Goal: Task Accomplishment & Management: Manage account settings

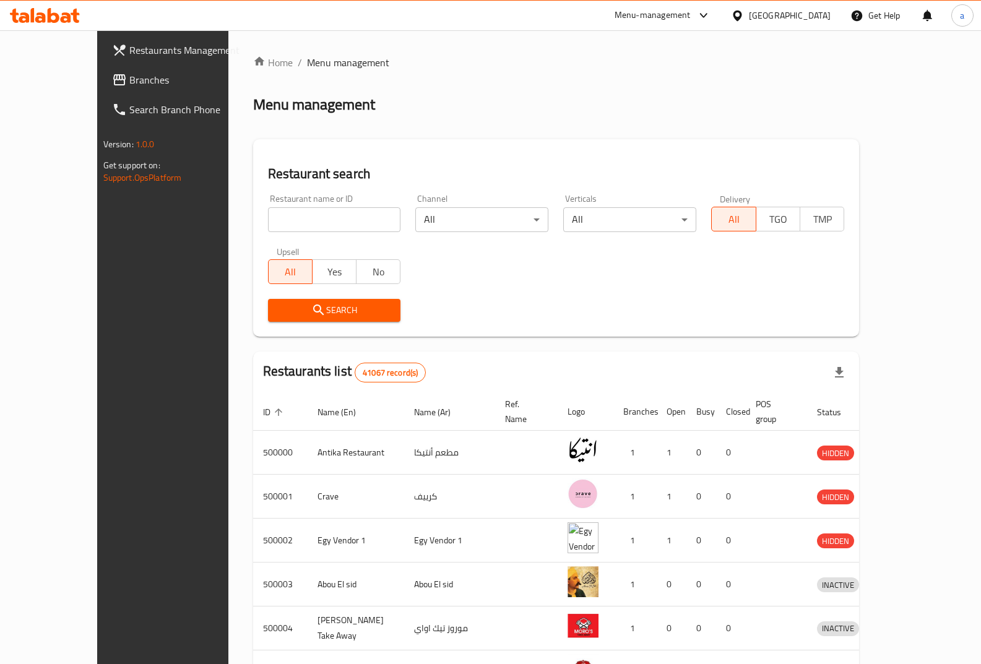
click at [691, 17] on div "Menu-management" at bounding box center [653, 15] width 76 height 15
click at [741, 17] on icon at bounding box center [737, 15] width 9 height 11
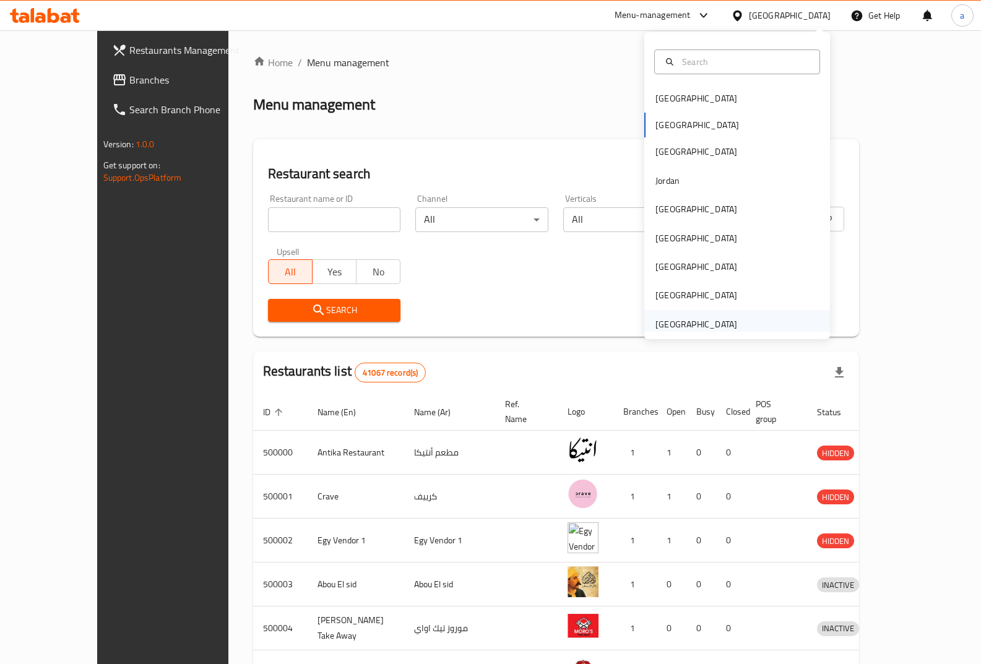
click at [664, 326] on div "[GEOGRAPHIC_DATA]" at bounding box center [696, 324] width 82 height 14
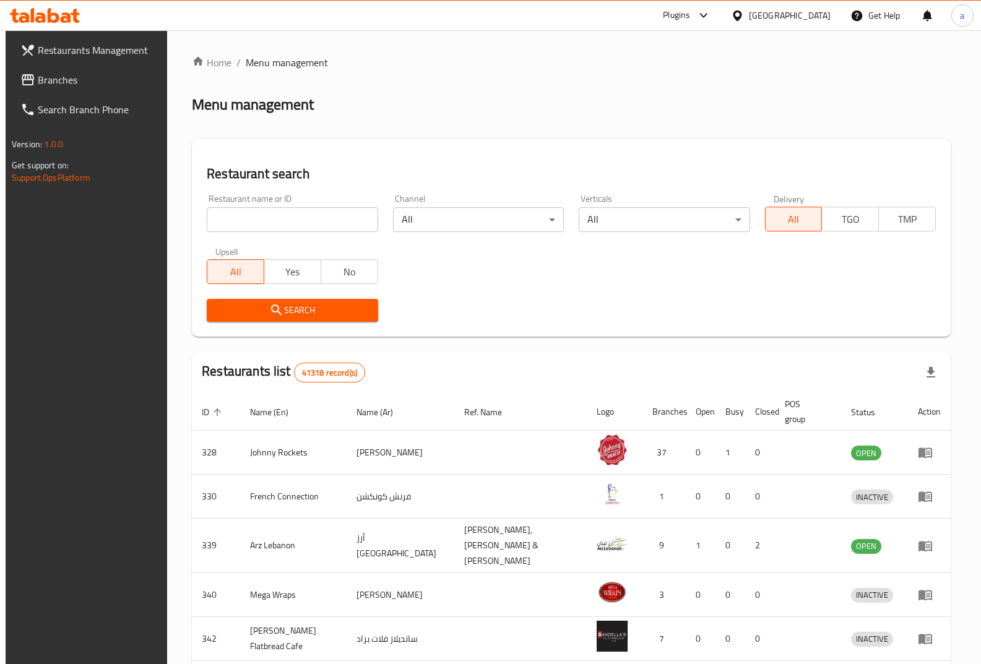
click at [69, 81] on span "Branches" at bounding box center [99, 79] width 122 height 15
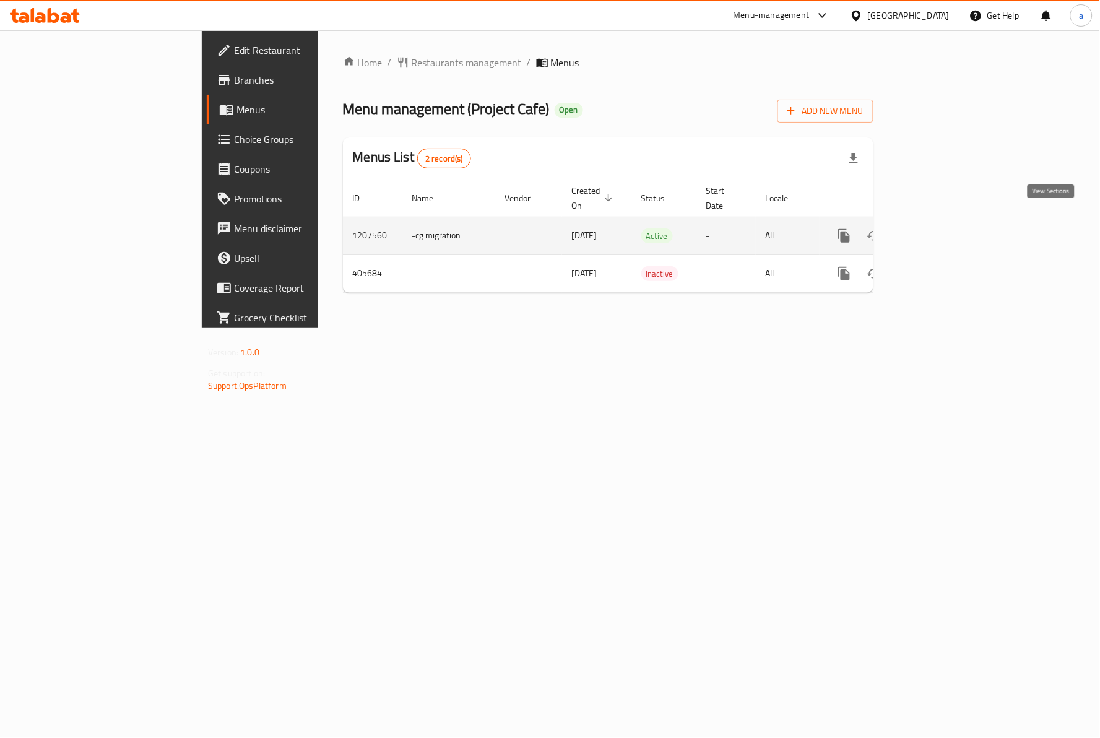
click at [939, 230] on icon "enhanced table" at bounding box center [933, 235] width 11 height 11
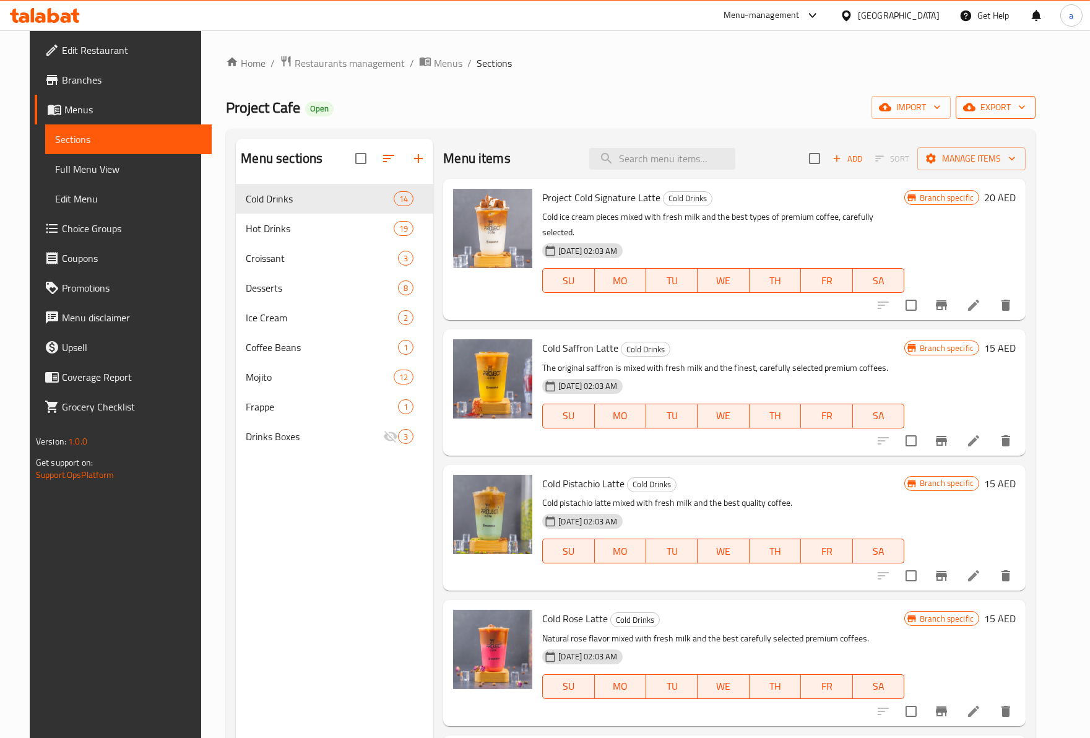
click at [1021, 111] on span "export" at bounding box center [995, 107] width 60 height 15
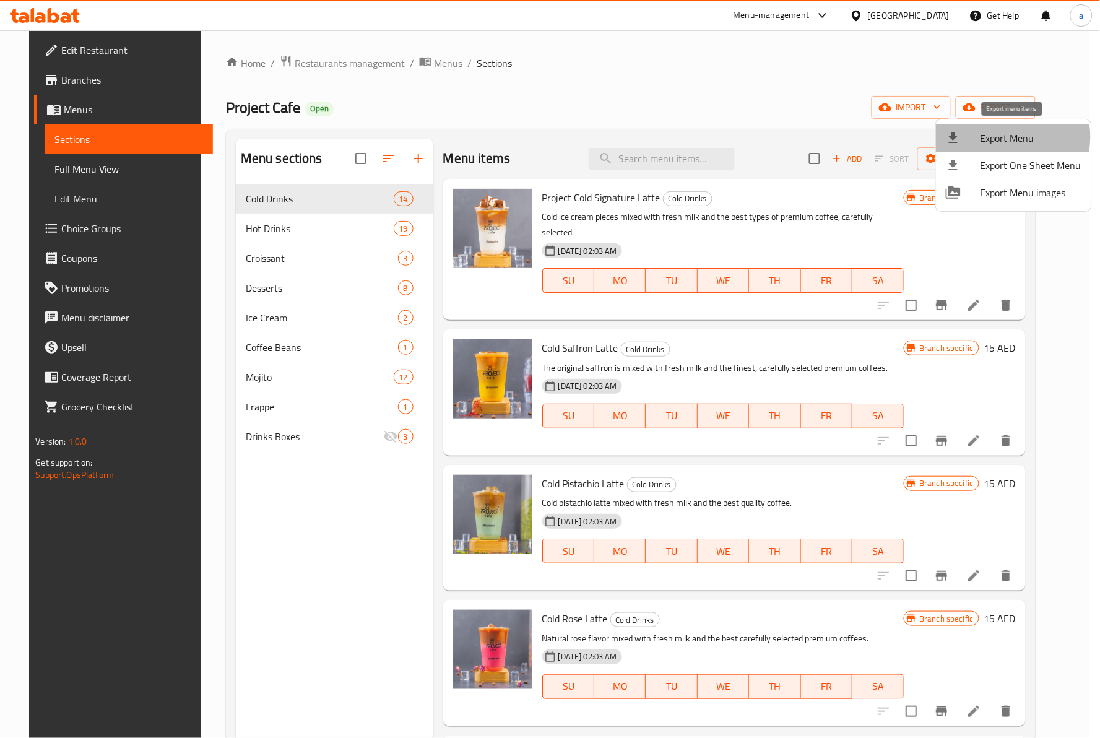
click at [1000, 137] on span "Export Menu" at bounding box center [1030, 138] width 101 height 15
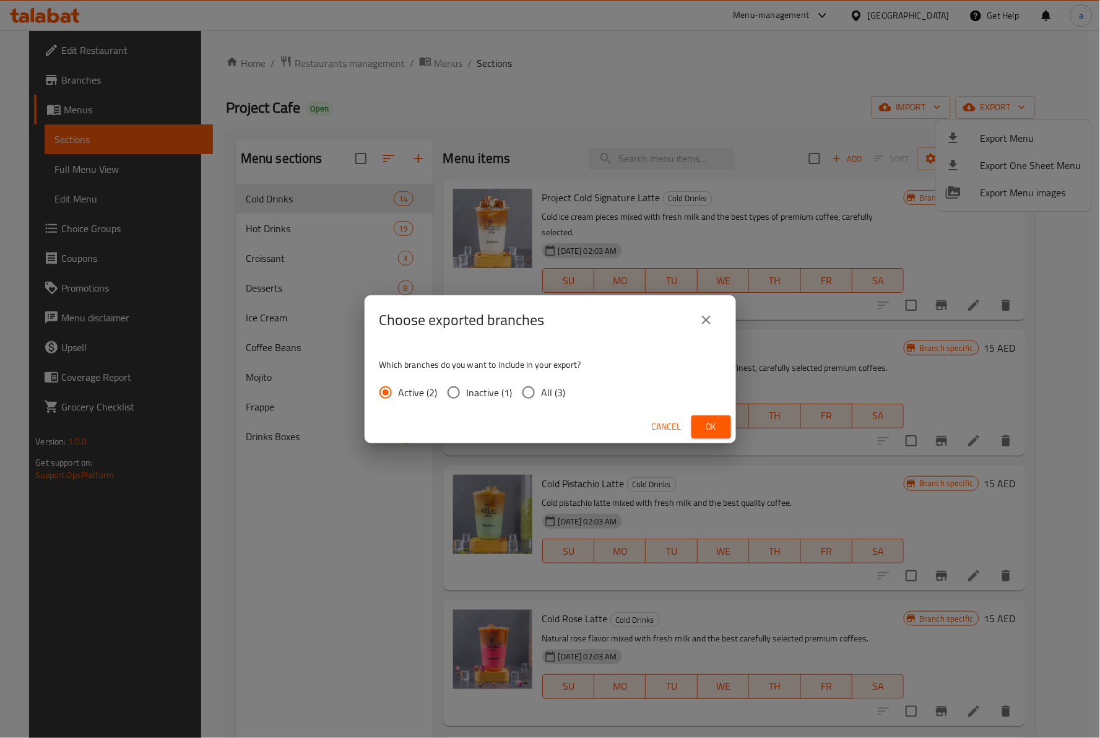
click at [522, 389] on input "All (3)" at bounding box center [528, 392] width 26 height 26
radio input "true"
click at [704, 421] on span "Ok" at bounding box center [711, 426] width 20 height 15
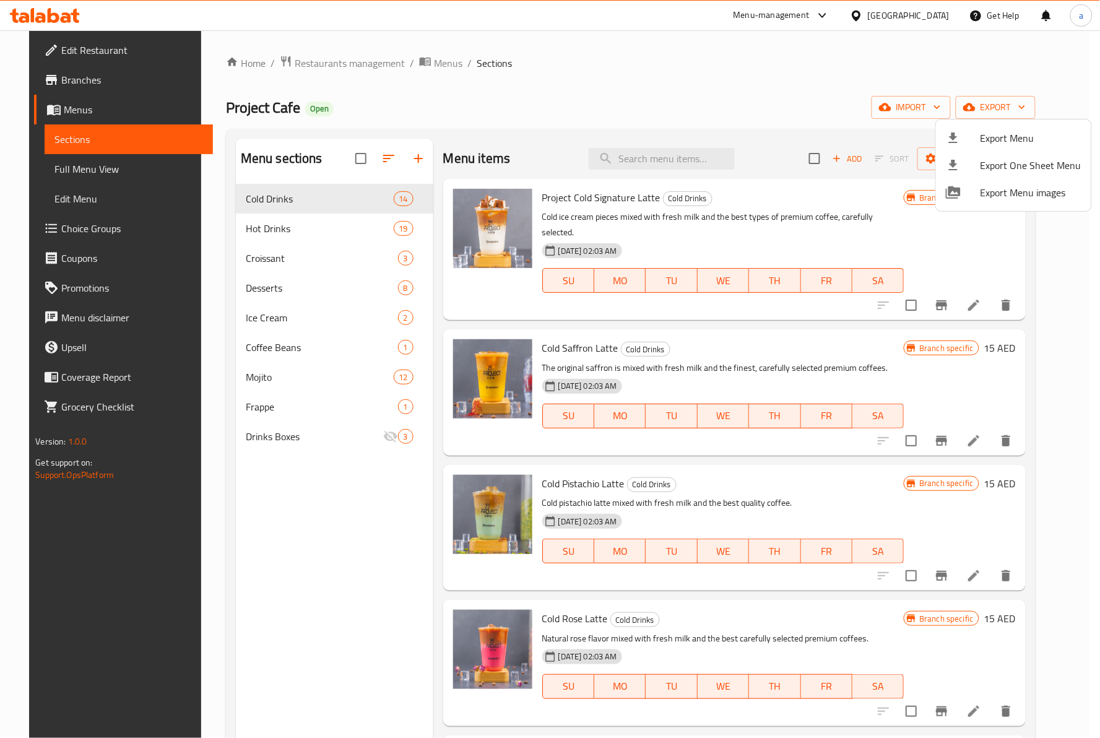
click at [849, 76] on div at bounding box center [550, 369] width 1100 height 738
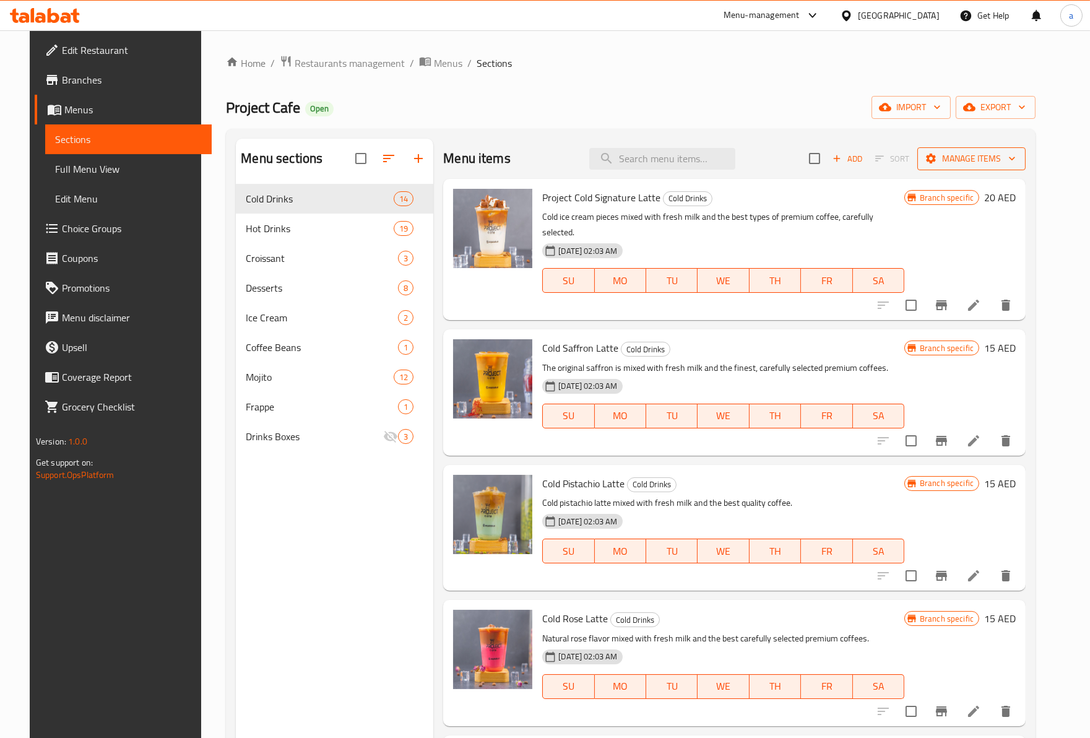
click at [986, 161] on span "Manage items" at bounding box center [971, 158] width 88 height 15
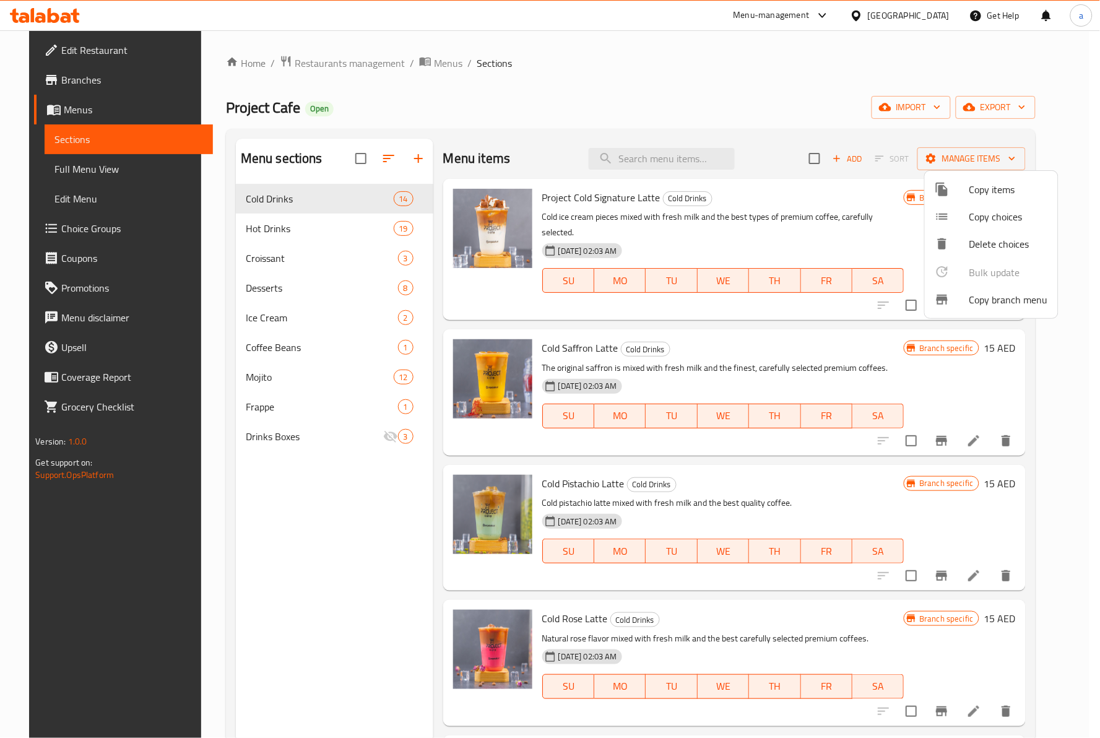
click at [986, 296] on span "Copy branch menu" at bounding box center [1008, 299] width 79 height 15
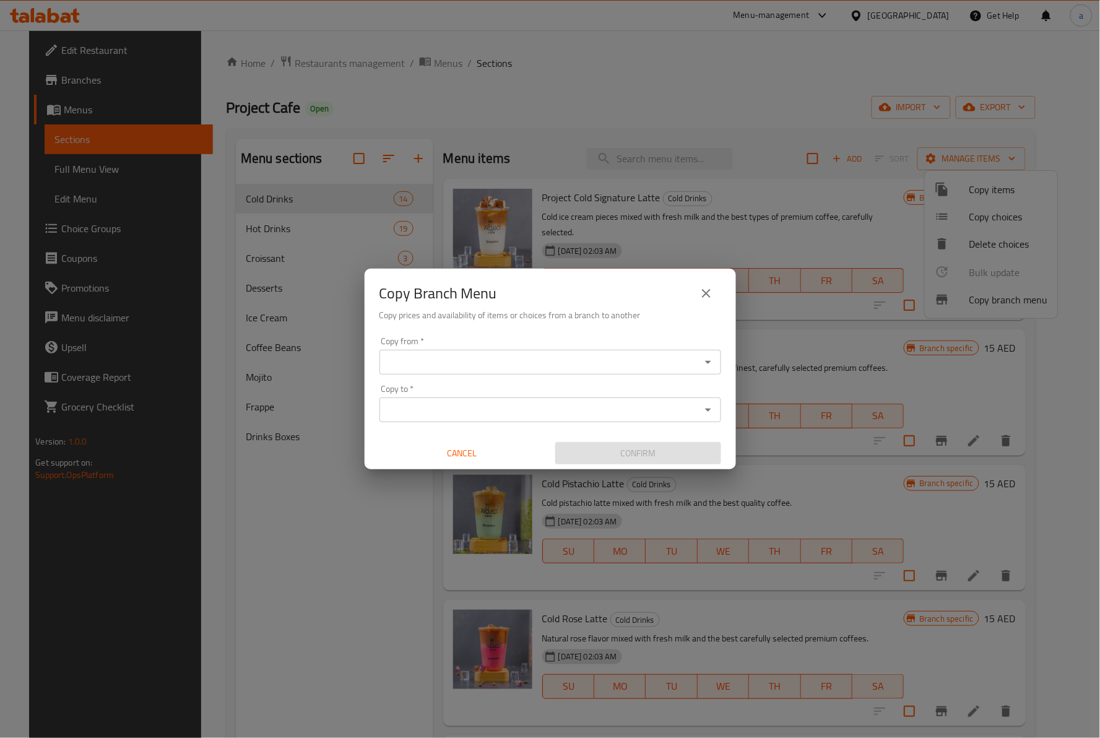
click at [498, 358] on input "Copy from   *" at bounding box center [540, 361] width 314 height 17
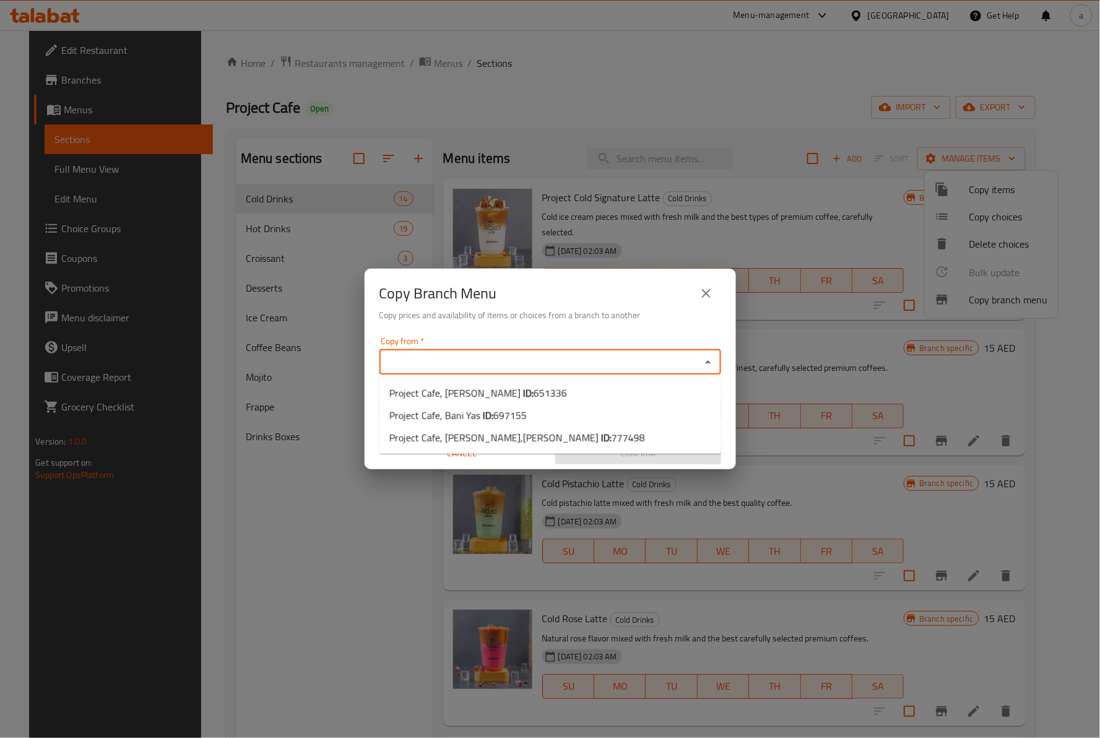
paste input "651336"
type input "6"
click at [533, 392] on span "651336" at bounding box center [549, 393] width 33 height 19
type input "Project Cafe, Al Nahyan"
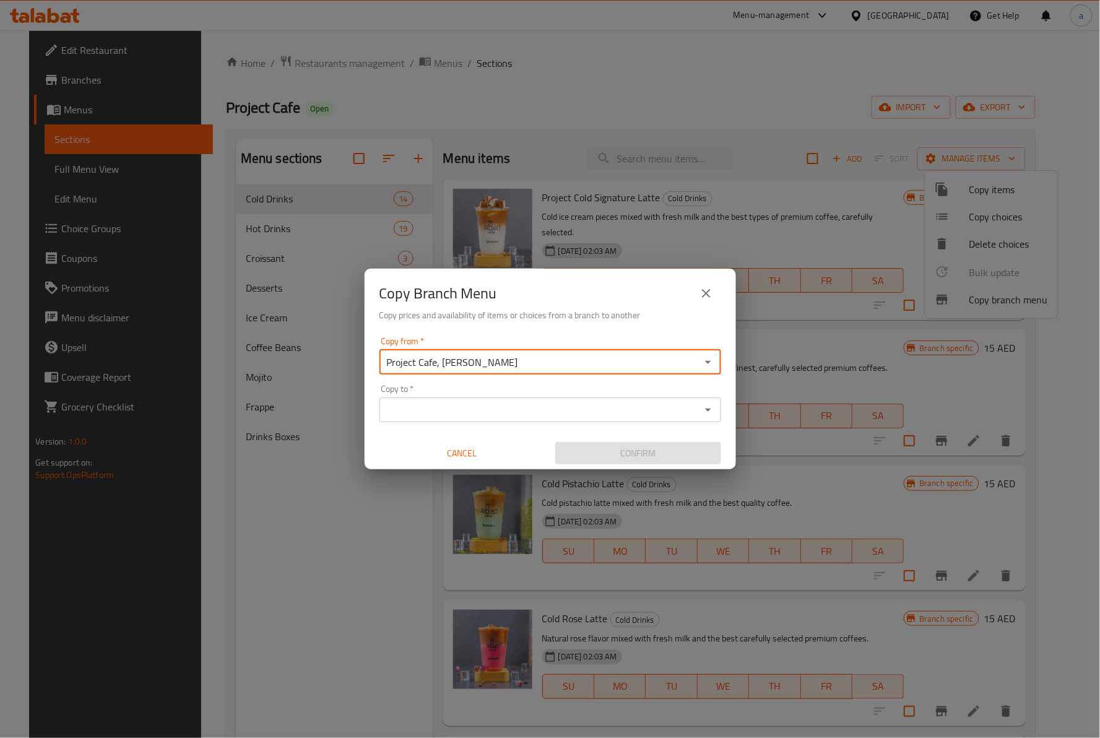
click at [454, 404] on input "Copy to   *" at bounding box center [540, 409] width 314 height 17
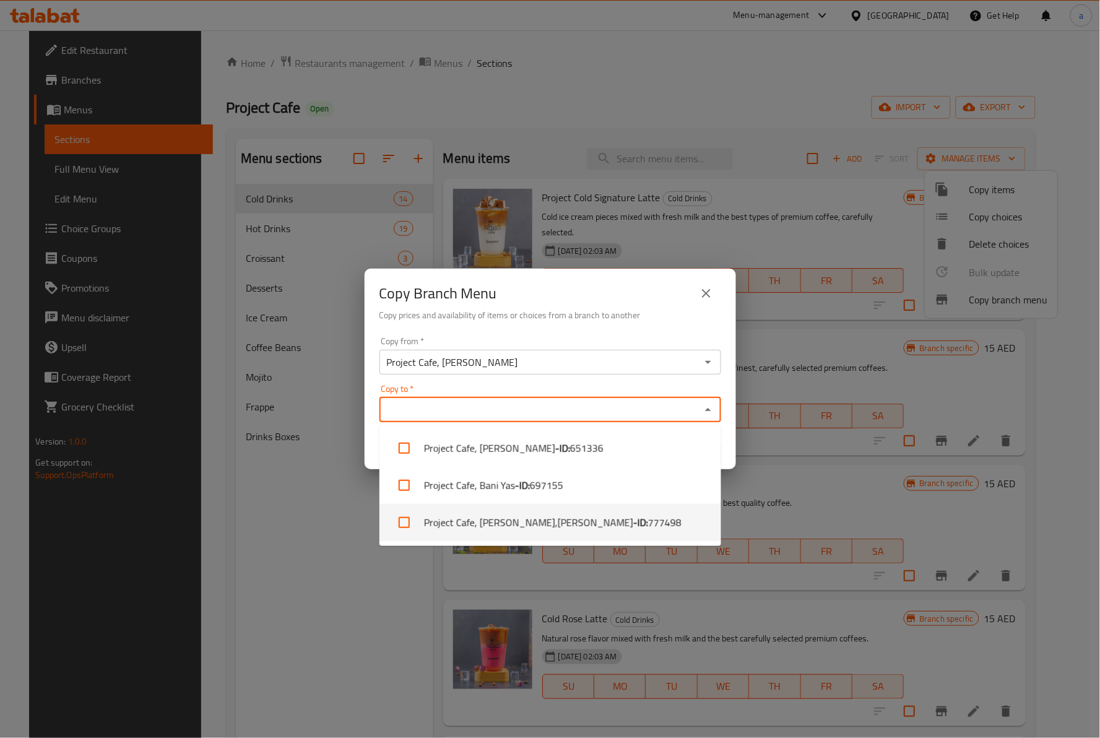
click at [461, 516] on li "Project Cafe, Khalifa A,Madinat Khalifa - A - ID: 777498" at bounding box center [550, 522] width 342 height 37
checkbox input "true"
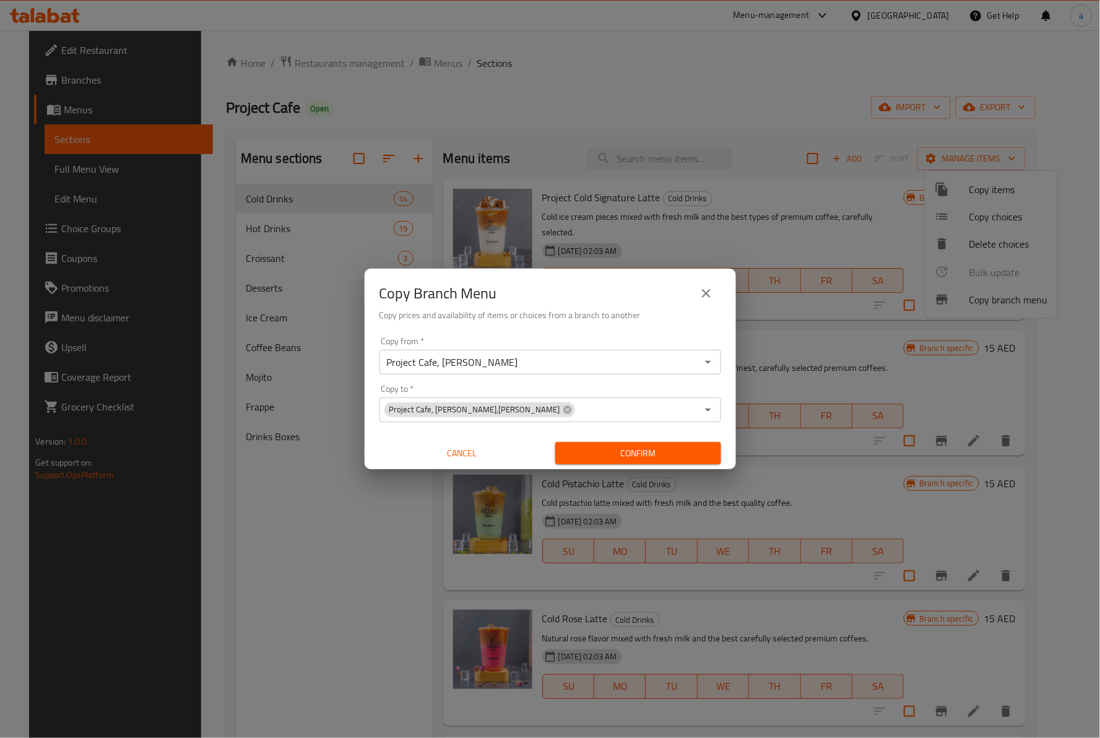
click at [306, 533] on div "Copy Branch Menu Copy prices and availability of items or choices from a branch…" at bounding box center [550, 369] width 1100 height 738
click at [658, 455] on span "Confirm" at bounding box center [638, 453] width 146 height 15
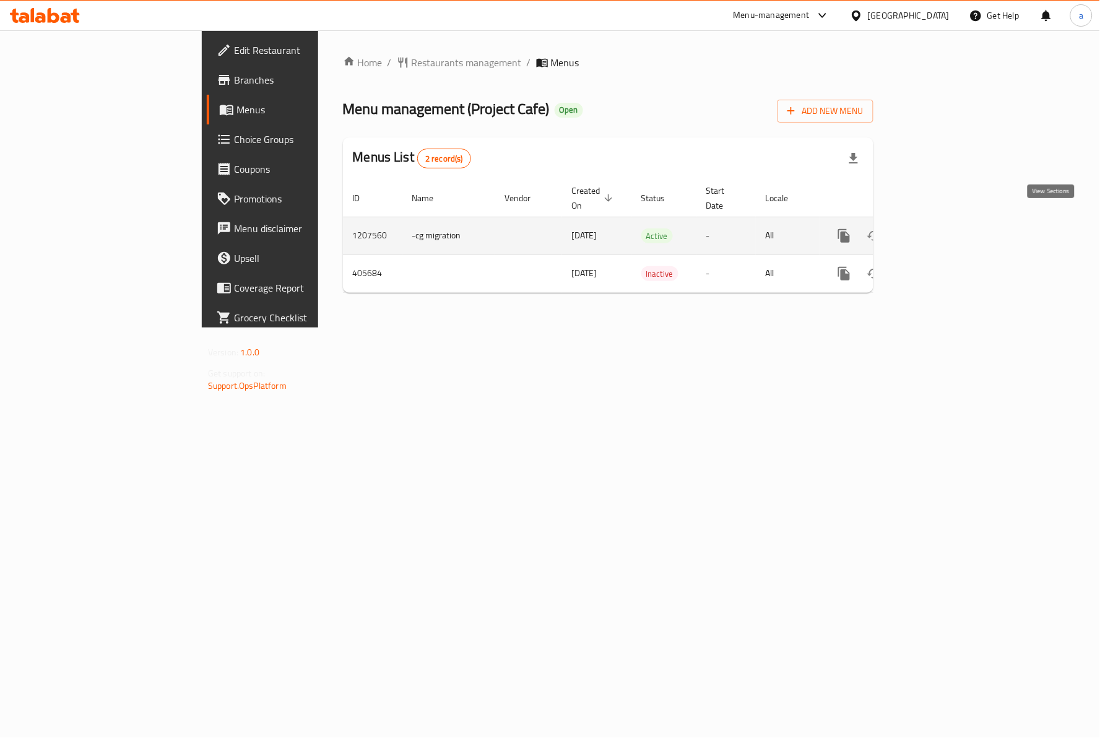
click at [941, 228] on icon "enhanced table" at bounding box center [933, 235] width 15 height 15
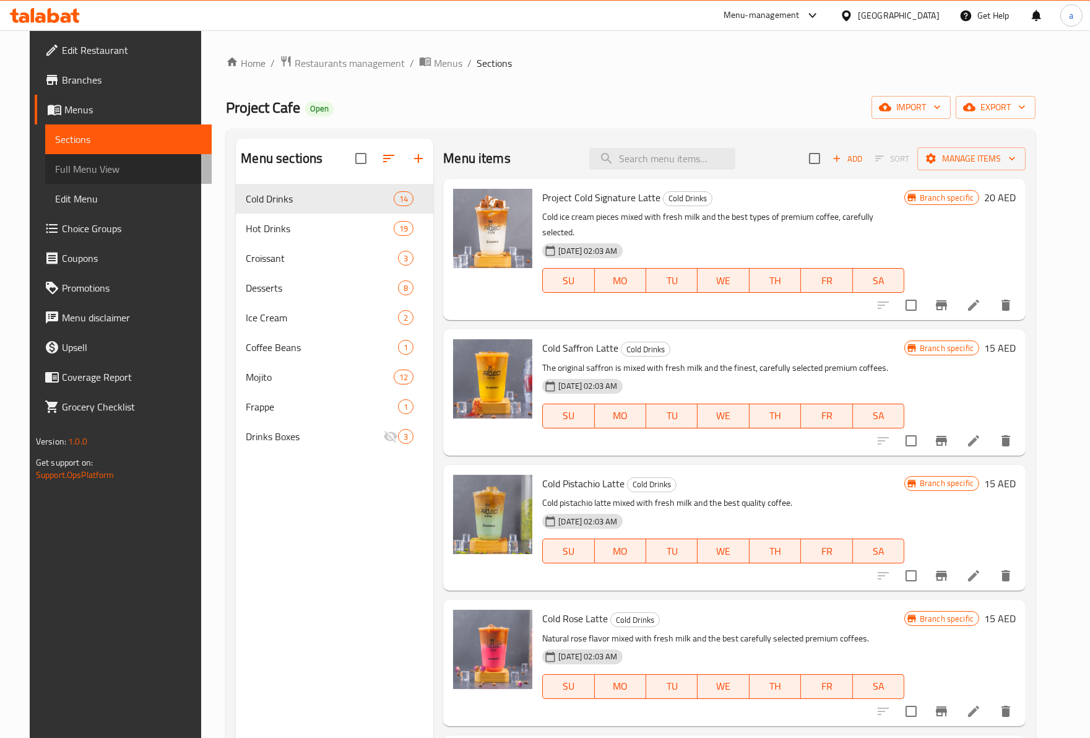
click at [55, 162] on span "Full Menu View" at bounding box center [128, 169] width 147 height 15
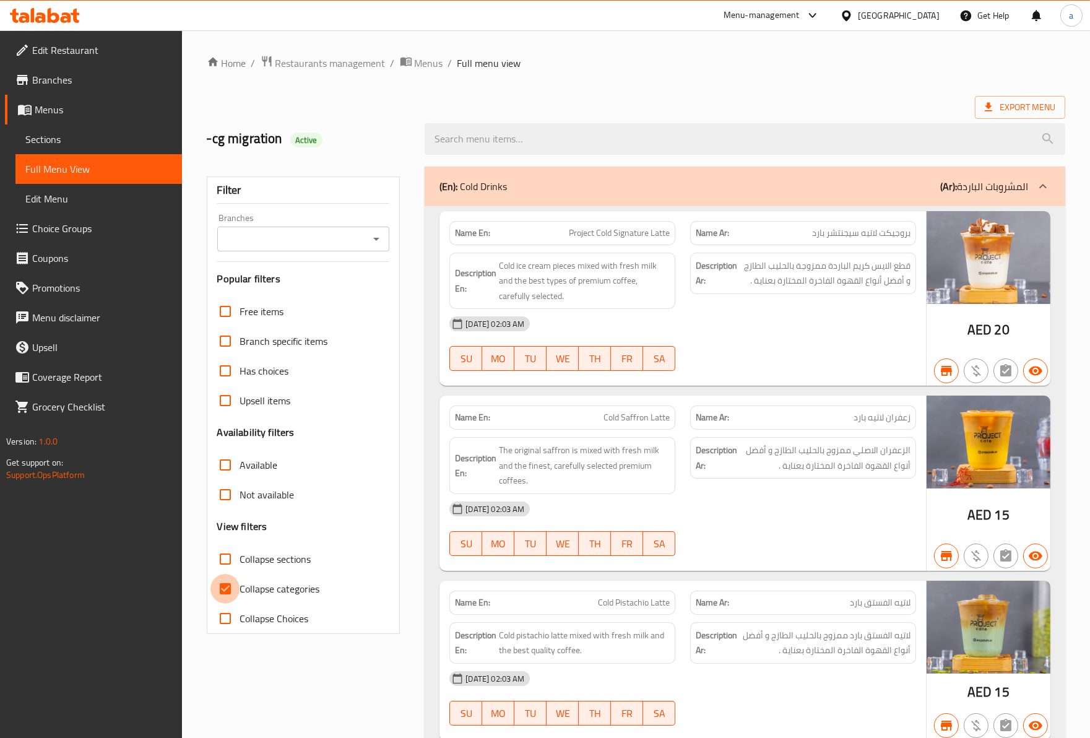
click at [220, 591] on input "Collapse categories" at bounding box center [225, 589] width 30 height 30
checkbox input "false"
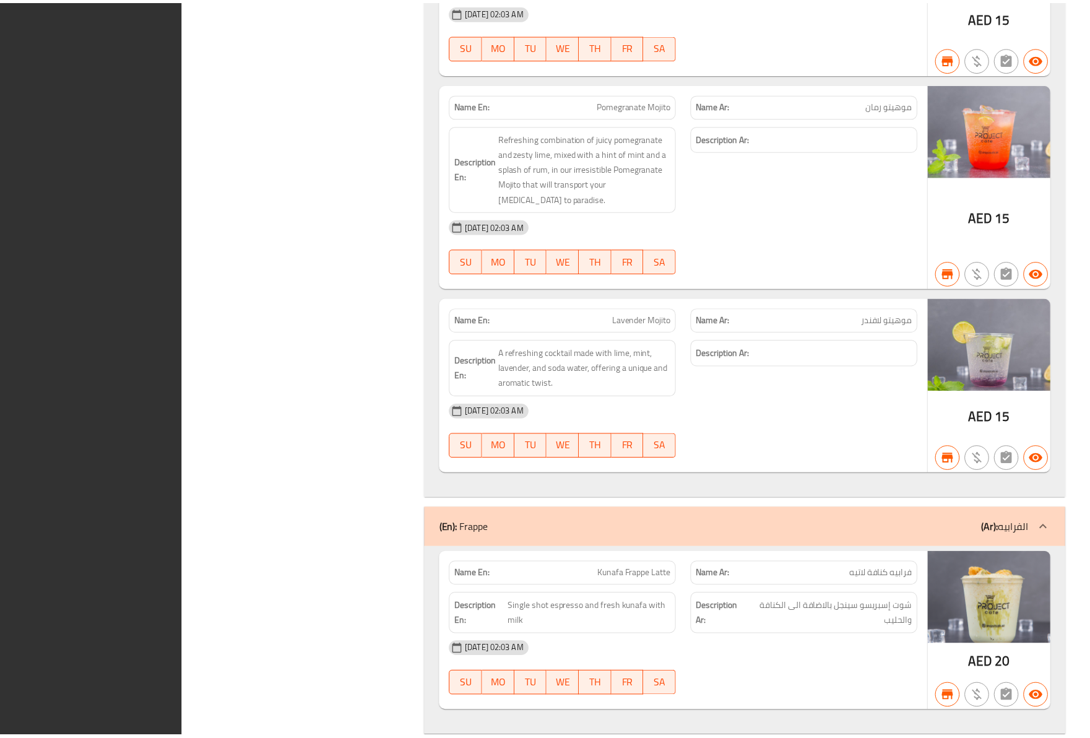
scroll to position [16414, 0]
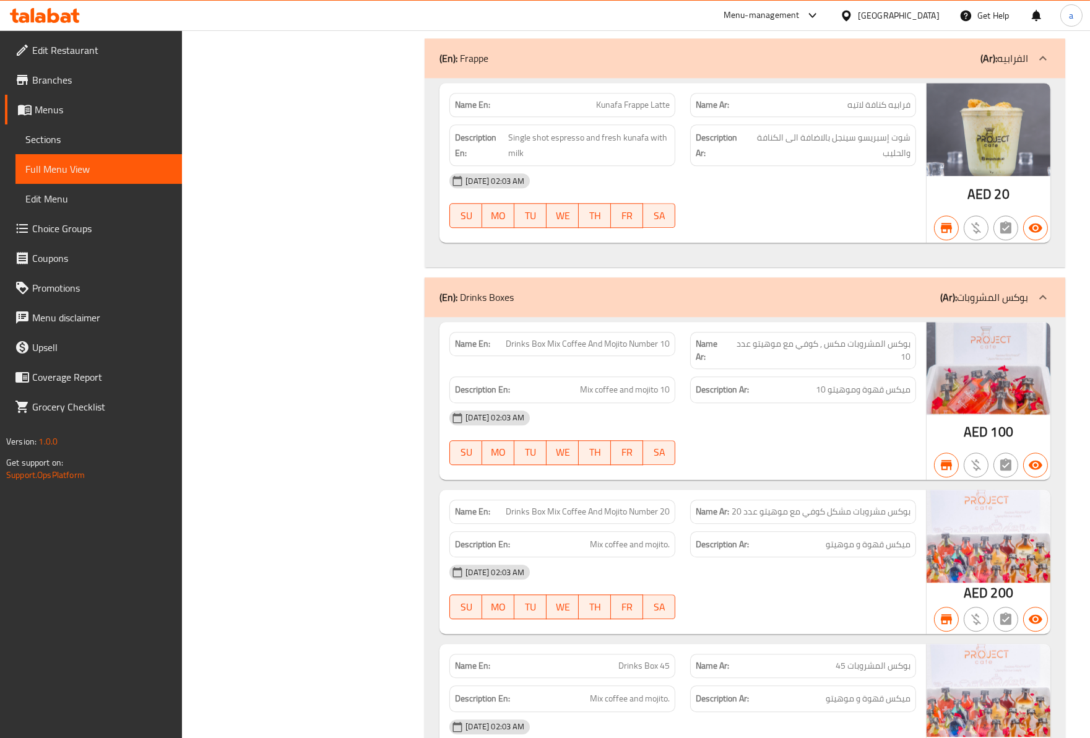
click at [50, 85] on span "Branches" at bounding box center [102, 79] width 140 height 15
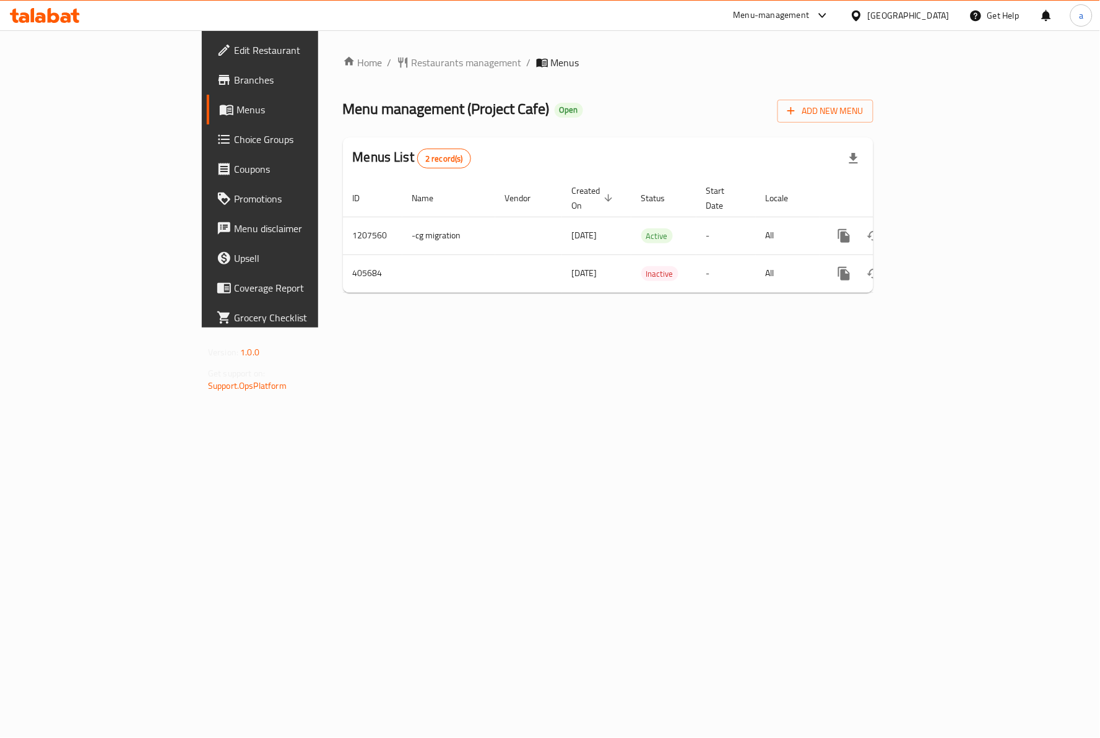
click at [234, 76] on span "Branches" at bounding box center [305, 79] width 142 height 15
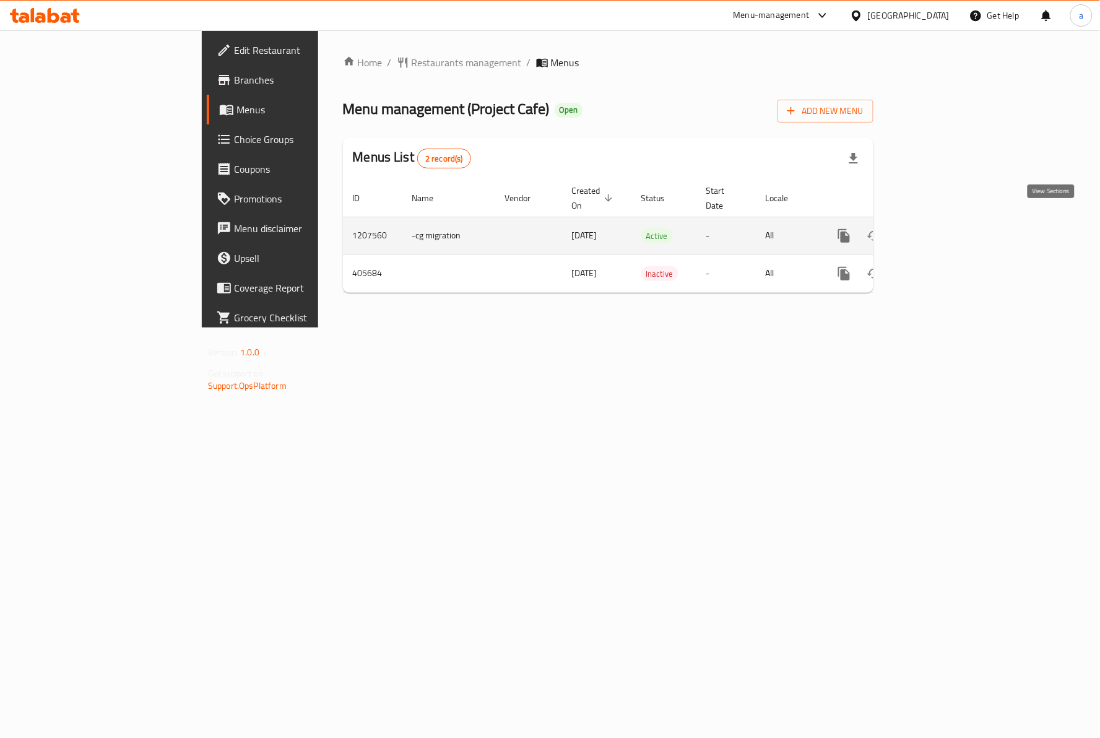
click at [941, 228] on icon "enhanced table" at bounding box center [933, 235] width 15 height 15
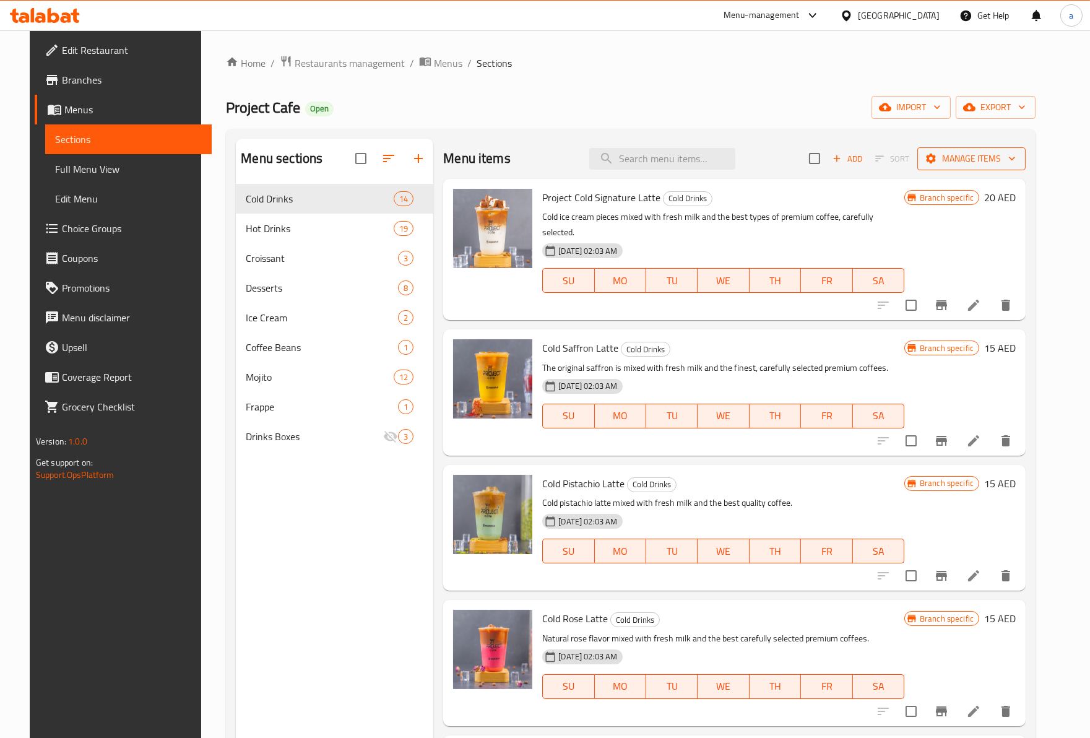
click at [963, 165] on span "Manage items" at bounding box center [971, 158] width 88 height 15
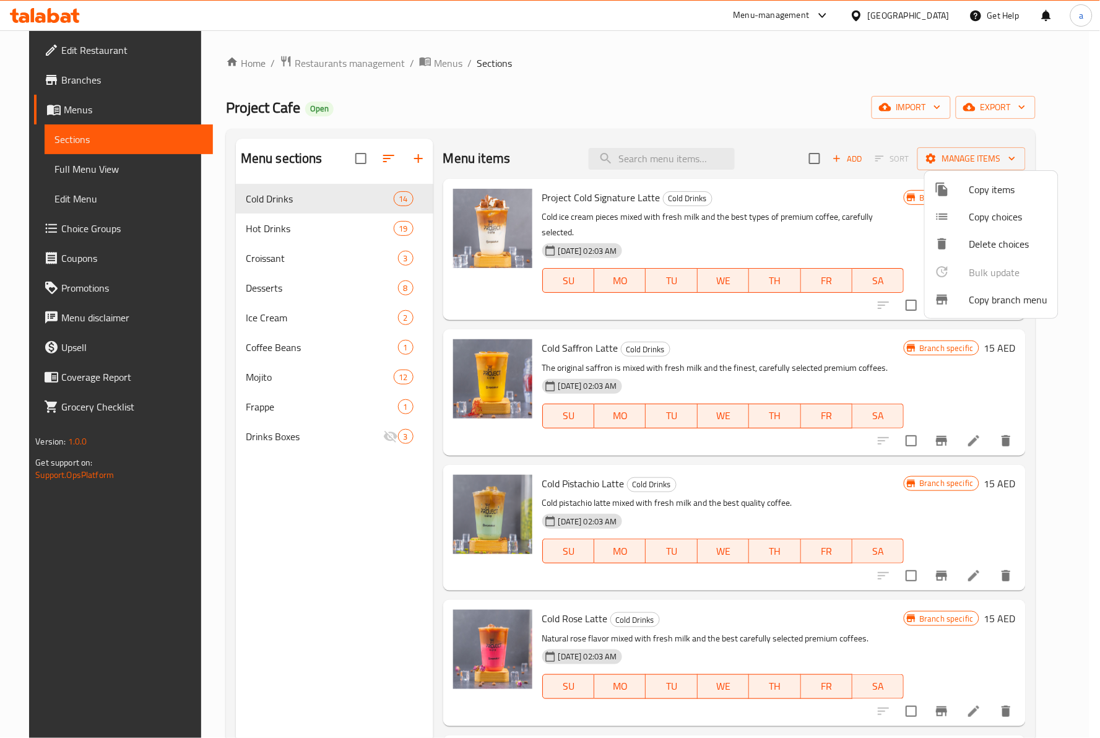
click at [972, 298] on span "Copy branch menu" at bounding box center [1008, 299] width 79 height 15
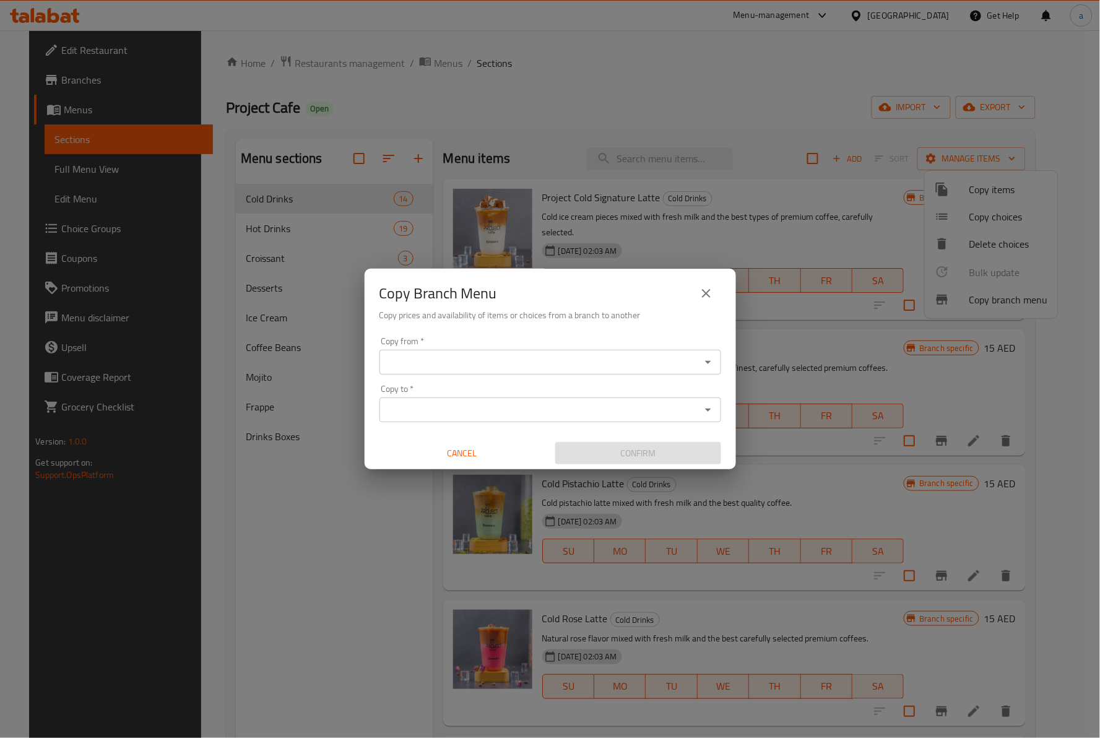
click at [468, 361] on input "Copy from   *" at bounding box center [540, 361] width 314 height 17
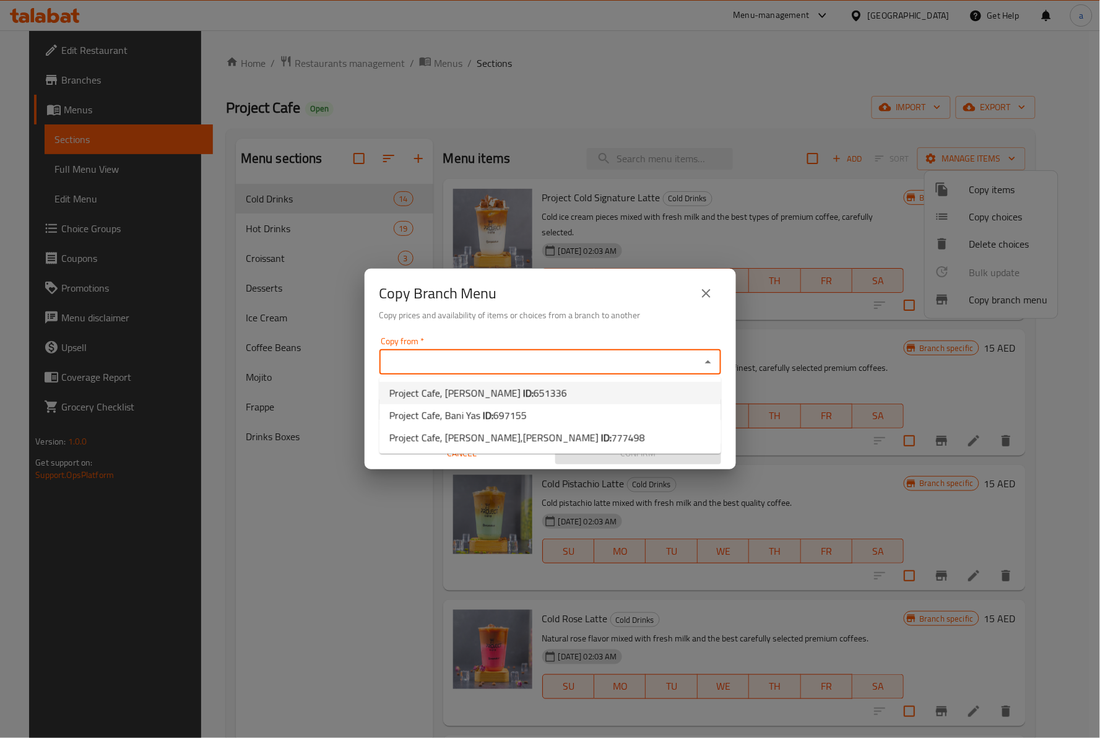
click at [533, 387] on span "651336" at bounding box center [549, 393] width 33 height 19
type input "Project Cafe, Al Nahyan"
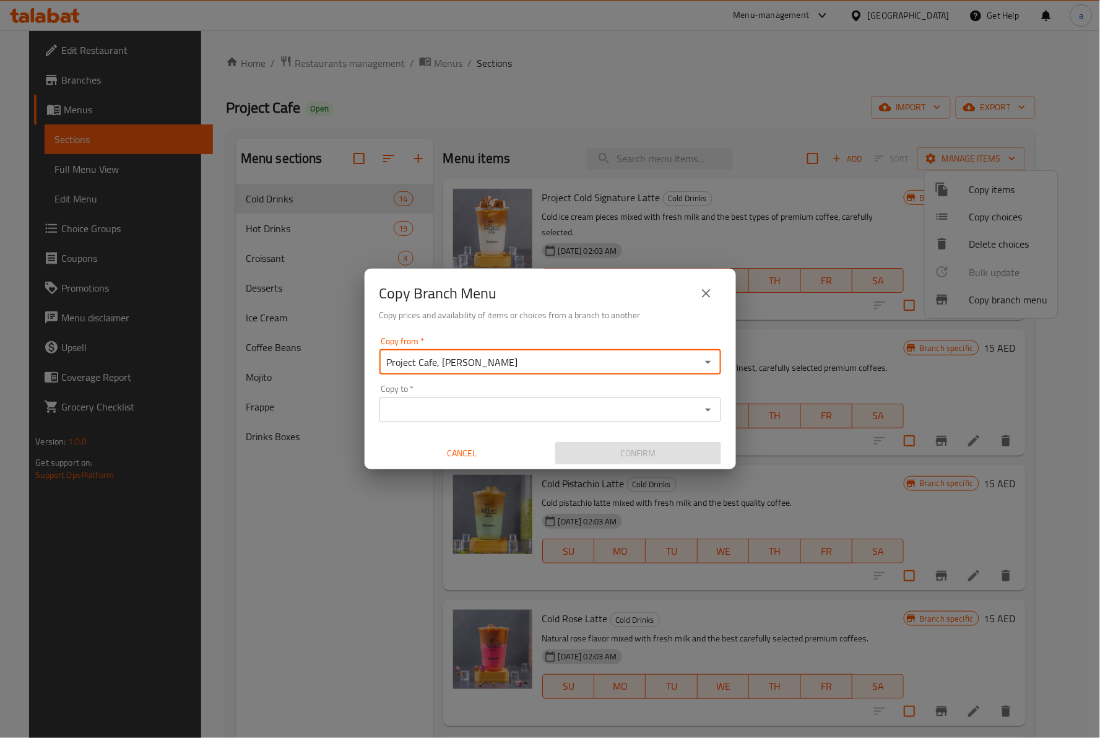
click at [459, 407] on input "Copy to   *" at bounding box center [540, 409] width 314 height 17
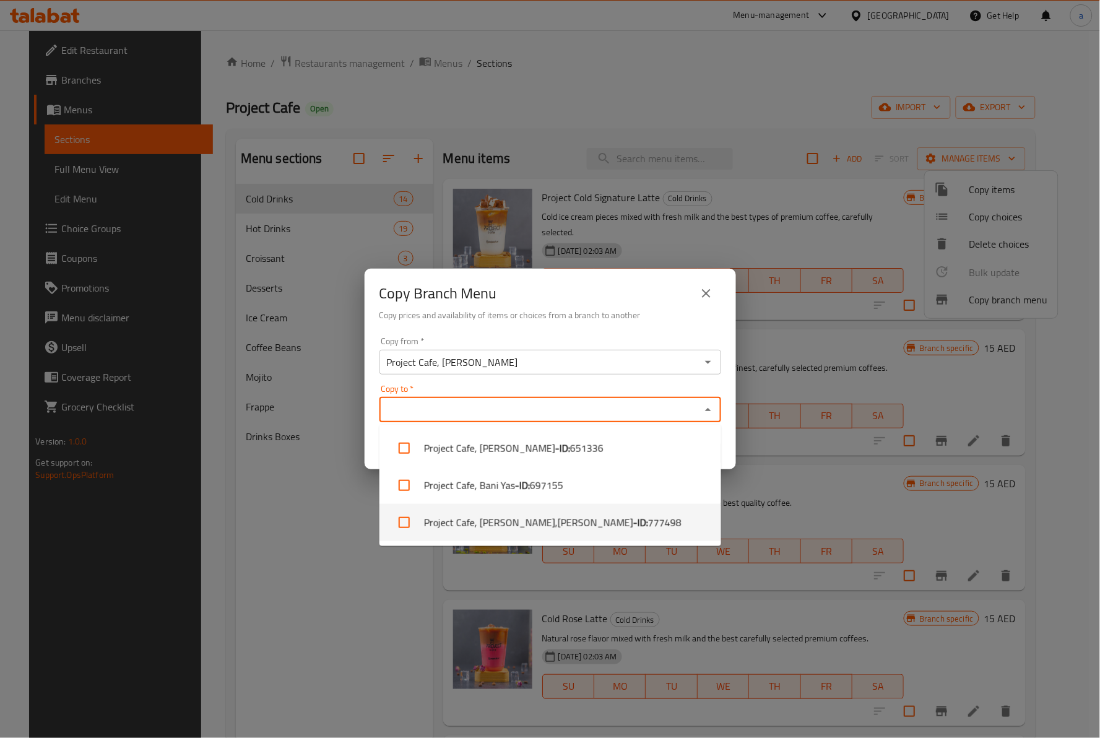
click at [648, 522] on span "777498" at bounding box center [664, 522] width 33 height 15
checkbox input "true"
click at [260, 600] on div "Copy Branch Menu Copy prices and availability of items or choices from a branch…" at bounding box center [550, 369] width 1100 height 738
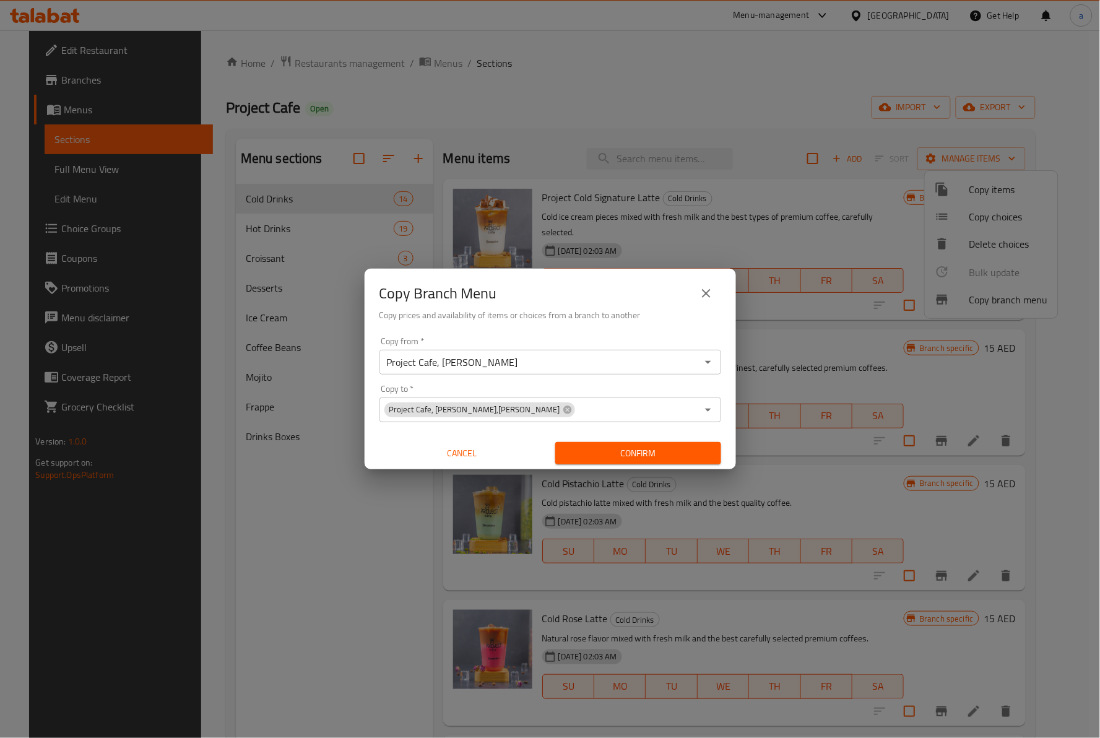
click at [704, 298] on icon "close" at bounding box center [706, 293] width 15 height 15
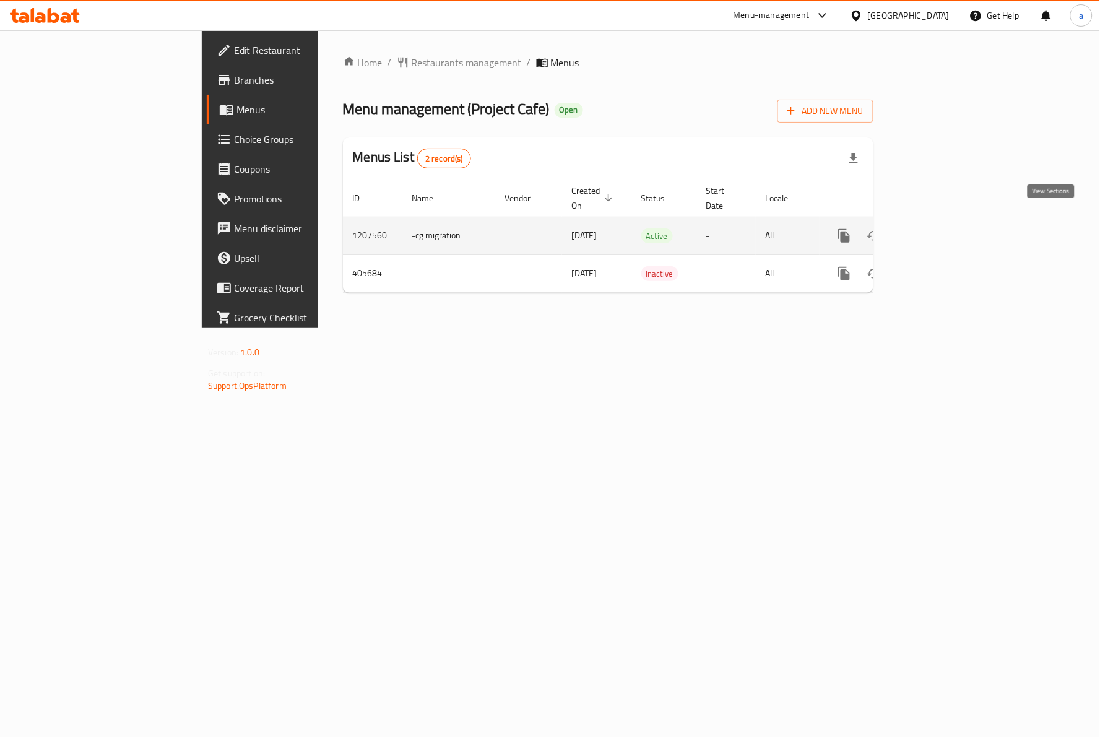
click at [939, 230] on icon "enhanced table" at bounding box center [933, 235] width 11 height 11
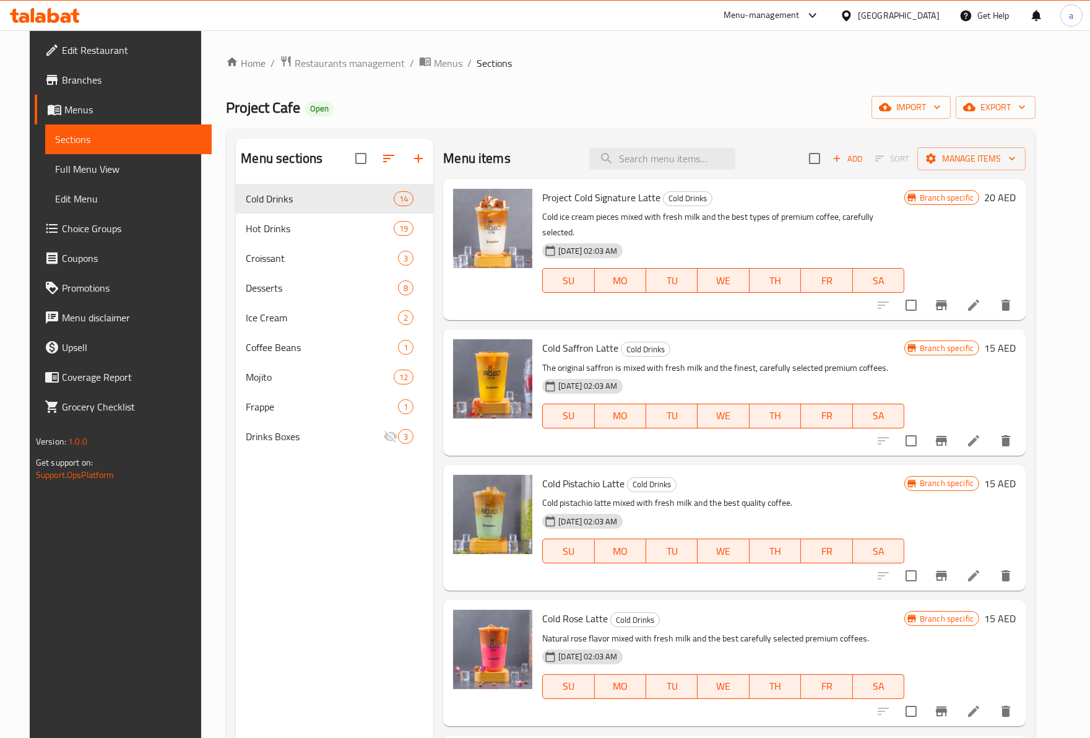
click at [64, 194] on span "Edit Menu" at bounding box center [128, 198] width 147 height 15
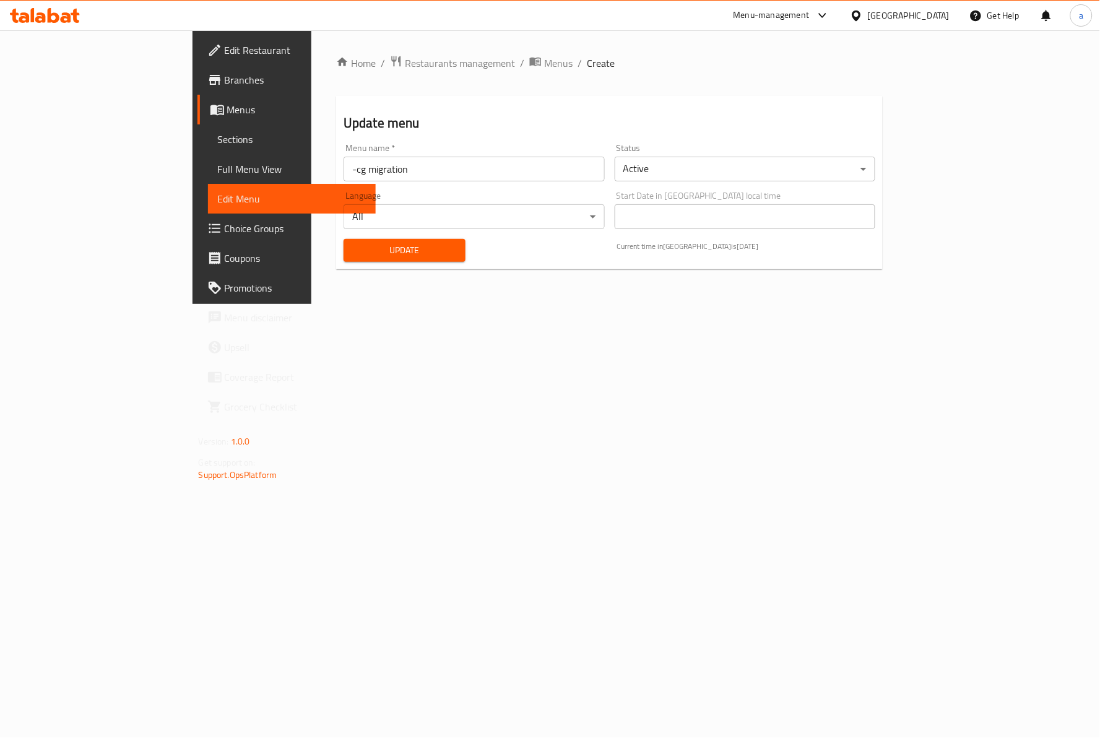
click at [218, 170] on span "Full Menu View" at bounding box center [292, 169] width 149 height 15
